Goal: Check status: Check status

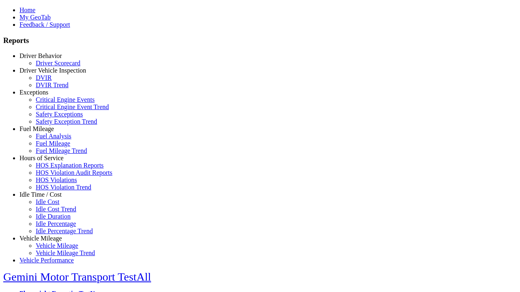
click at [47, 74] on link "Driver Vehicle Inspection" at bounding box center [52, 70] width 67 height 7
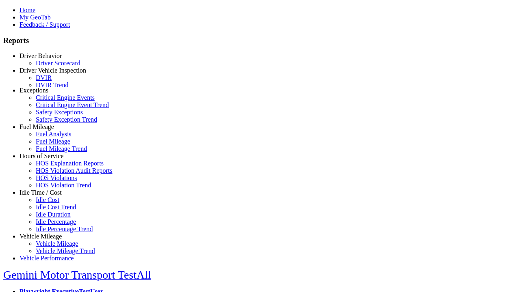
click at [52, 81] on link "DVIR" at bounding box center [44, 77] width 16 height 7
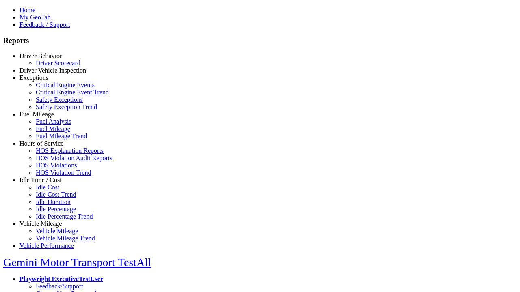
type input "*********"
